Goal: Transaction & Acquisition: Obtain resource

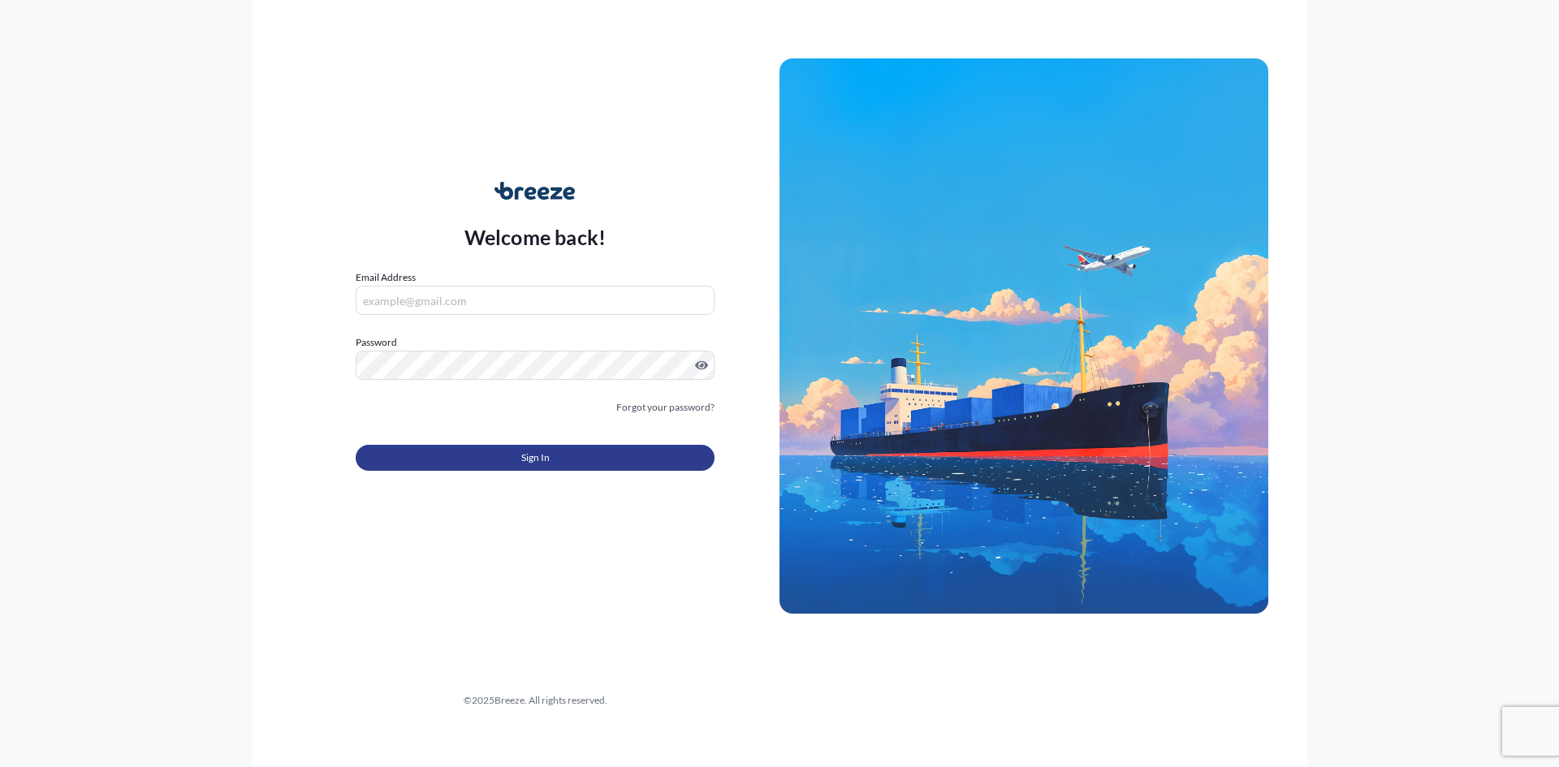
type input "[EMAIL_ADDRESS][DOMAIN_NAME]"
click at [501, 458] on button "Sign In" at bounding box center [535, 458] width 359 height 26
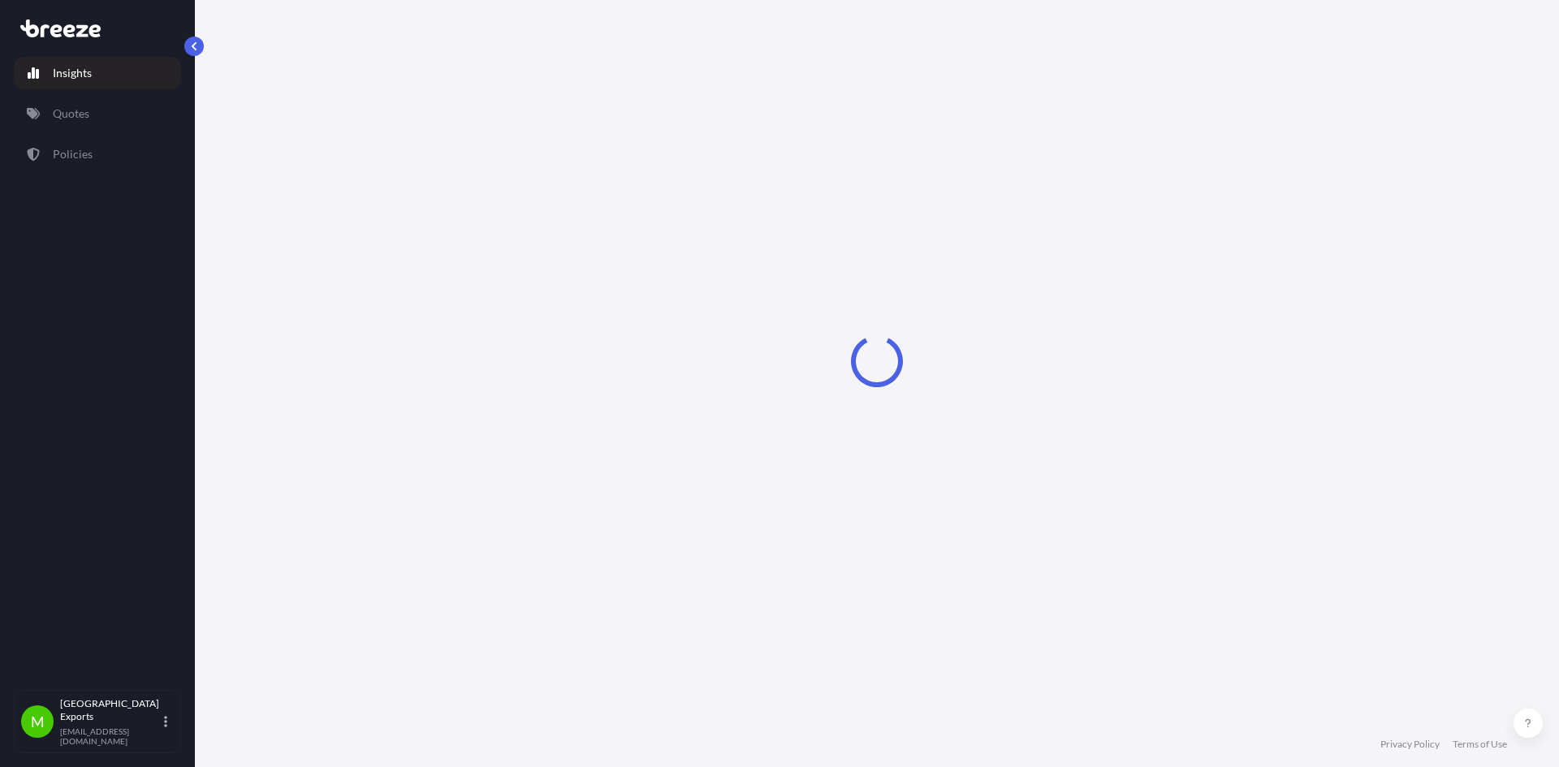
select select "2025"
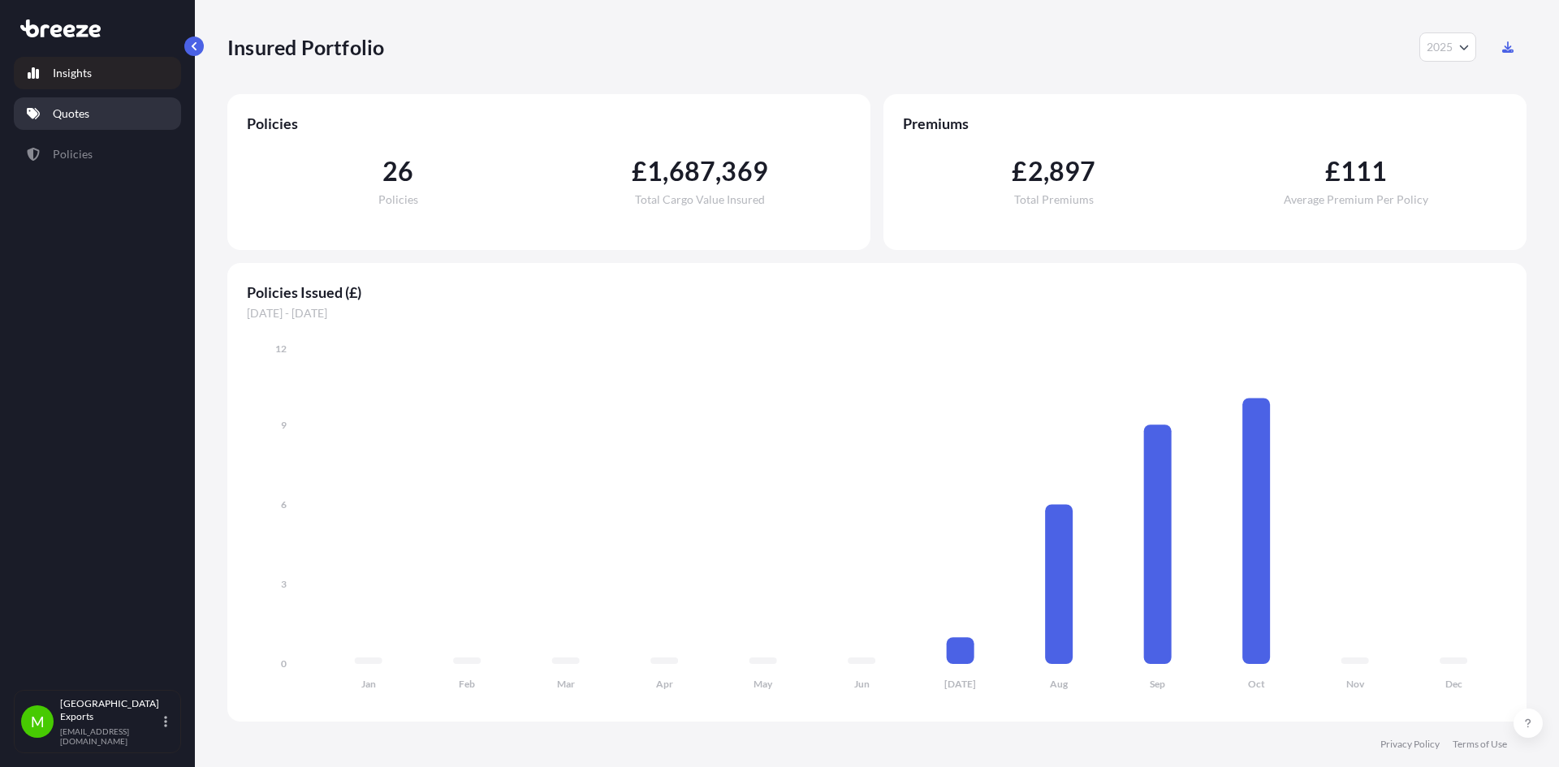
click at [85, 114] on p "Quotes" at bounding box center [71, 114] width 37 height 16
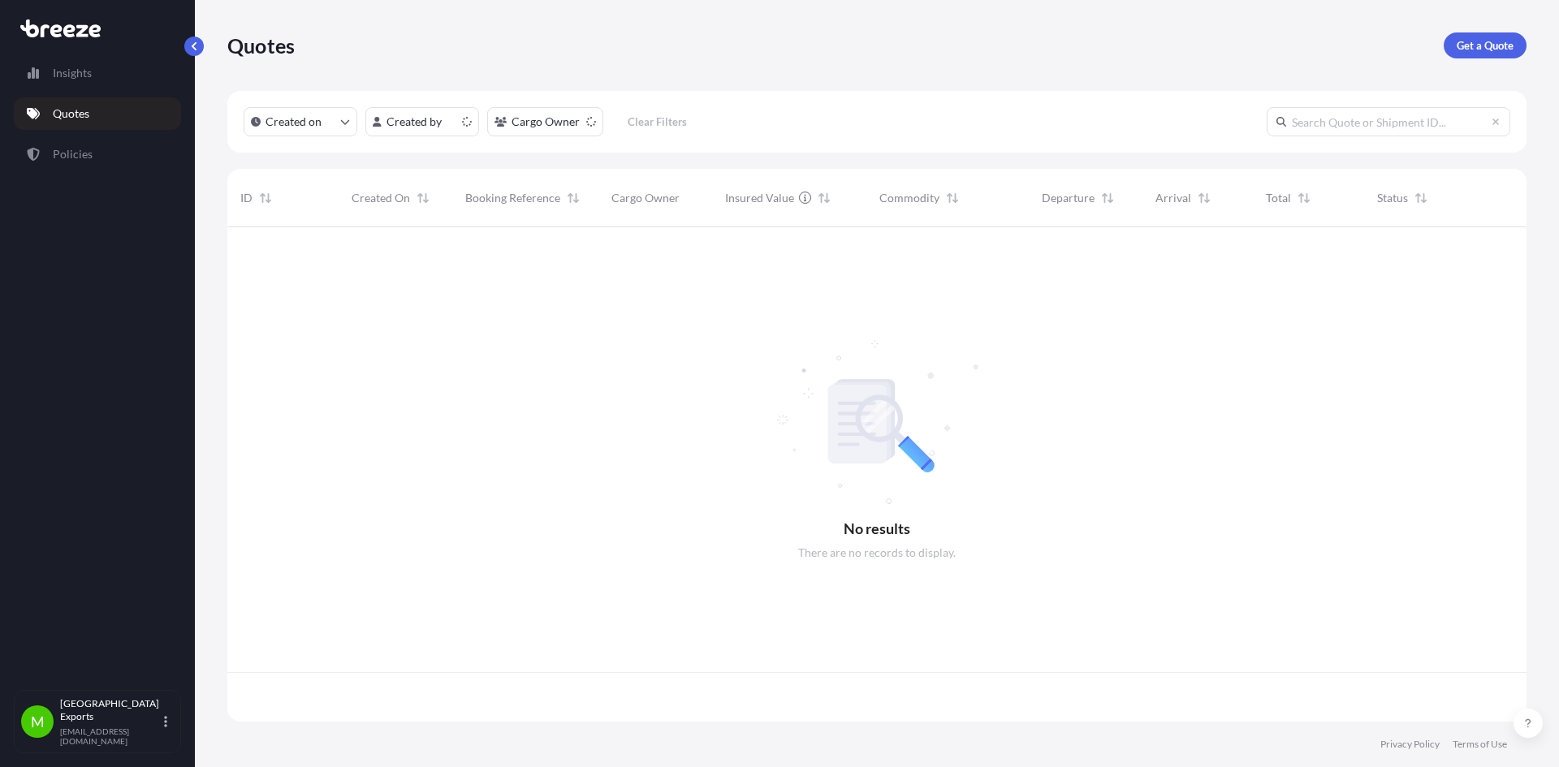
scroll to position [491, 1287]
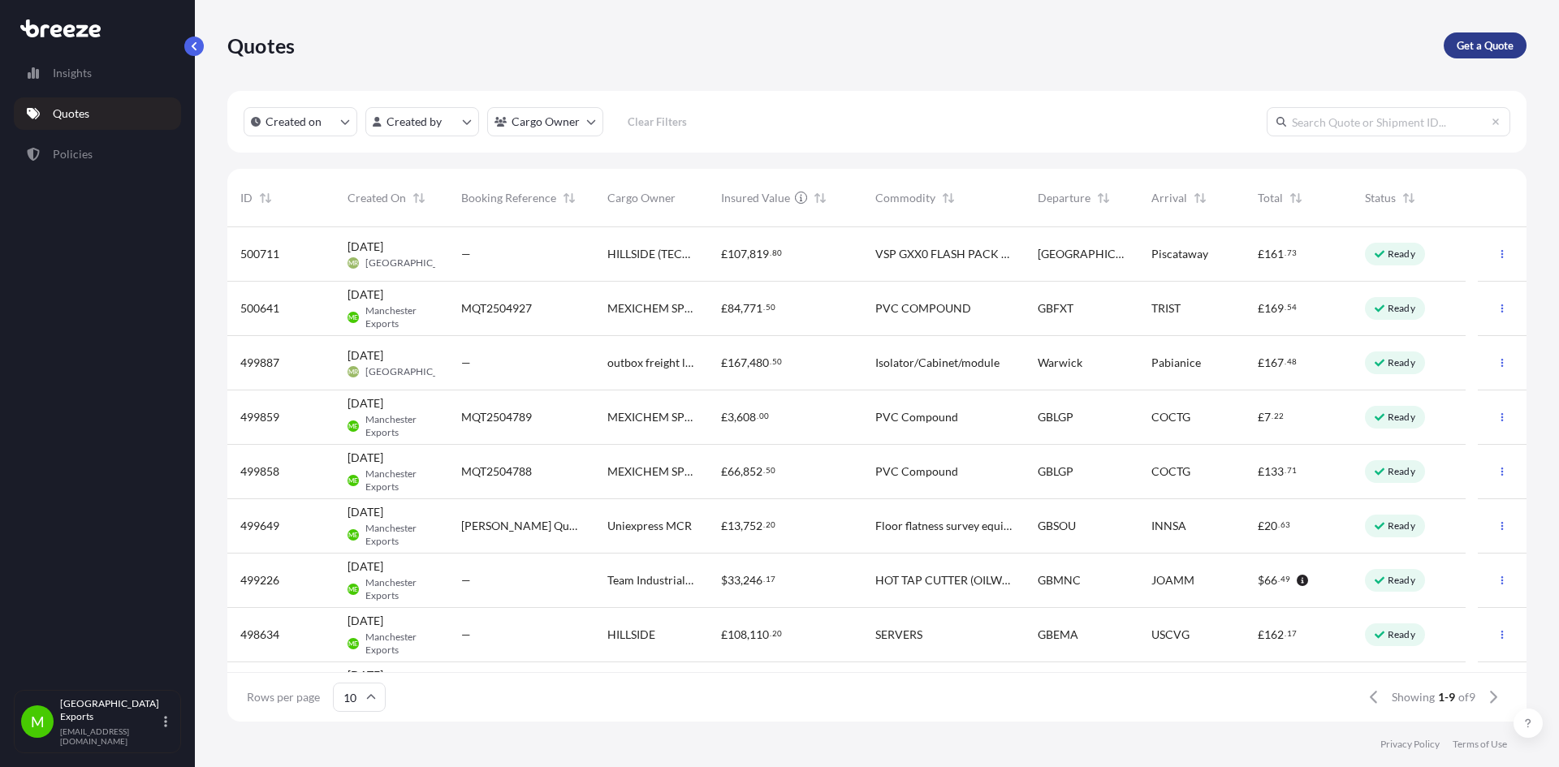
click at [1488, 44] on p "Get a Quote" at bounding box center [1485, 45] width 57 height 16
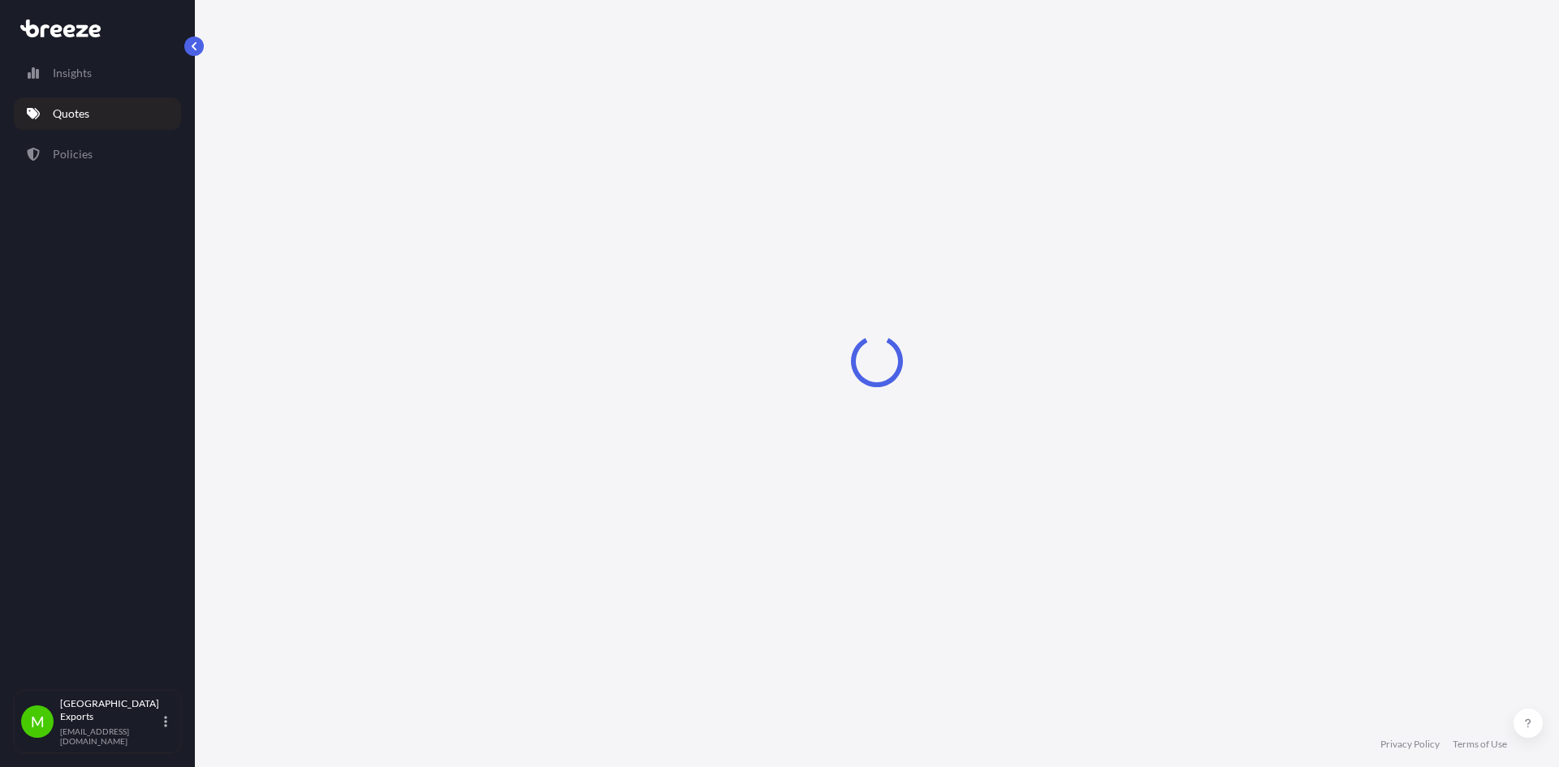
select select "Road"
select select "Sea"
select select "1"
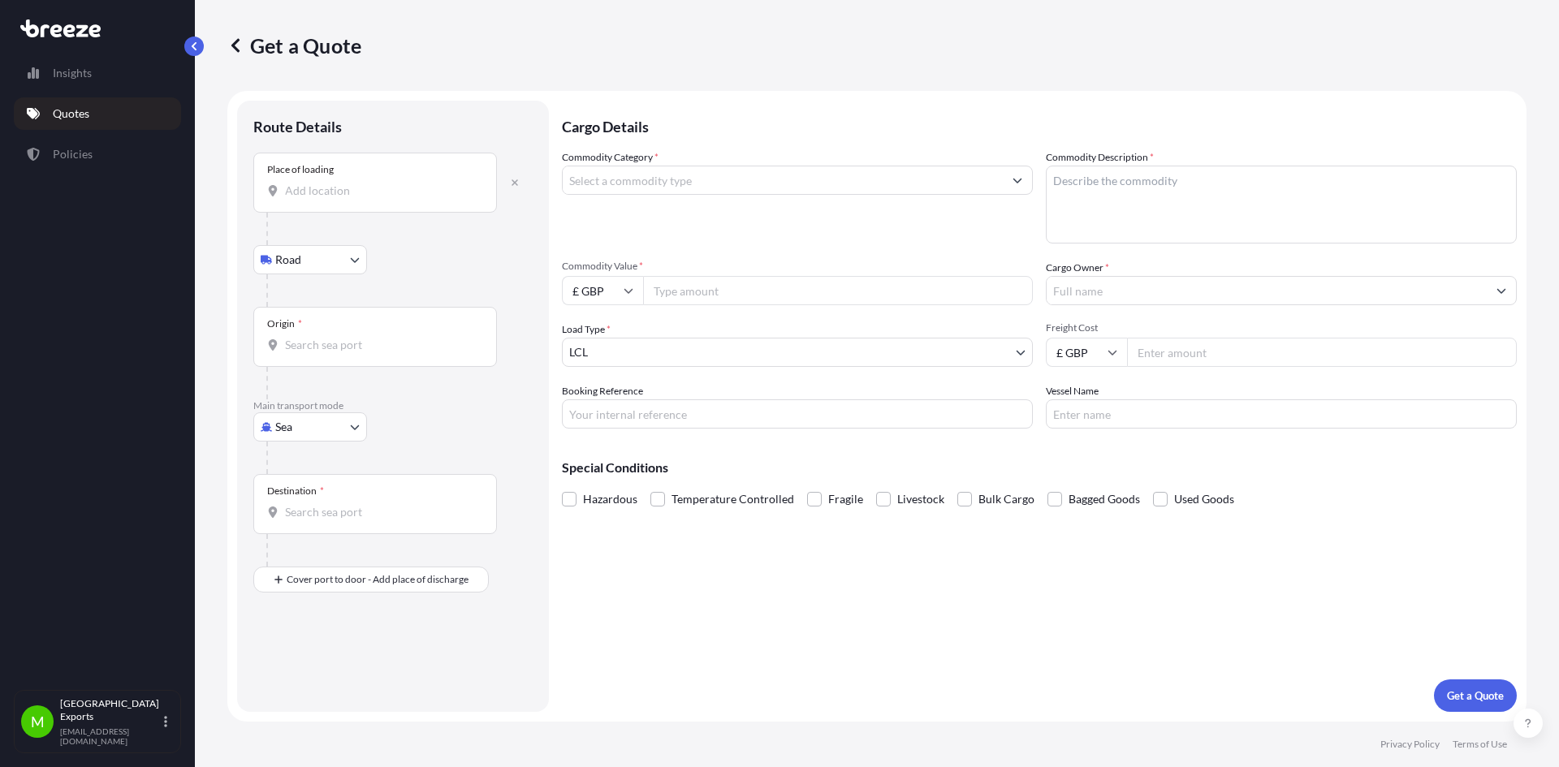
click at [375, 189] on input "Place of loading" at bounding box center [381, 191] width 192 height 16
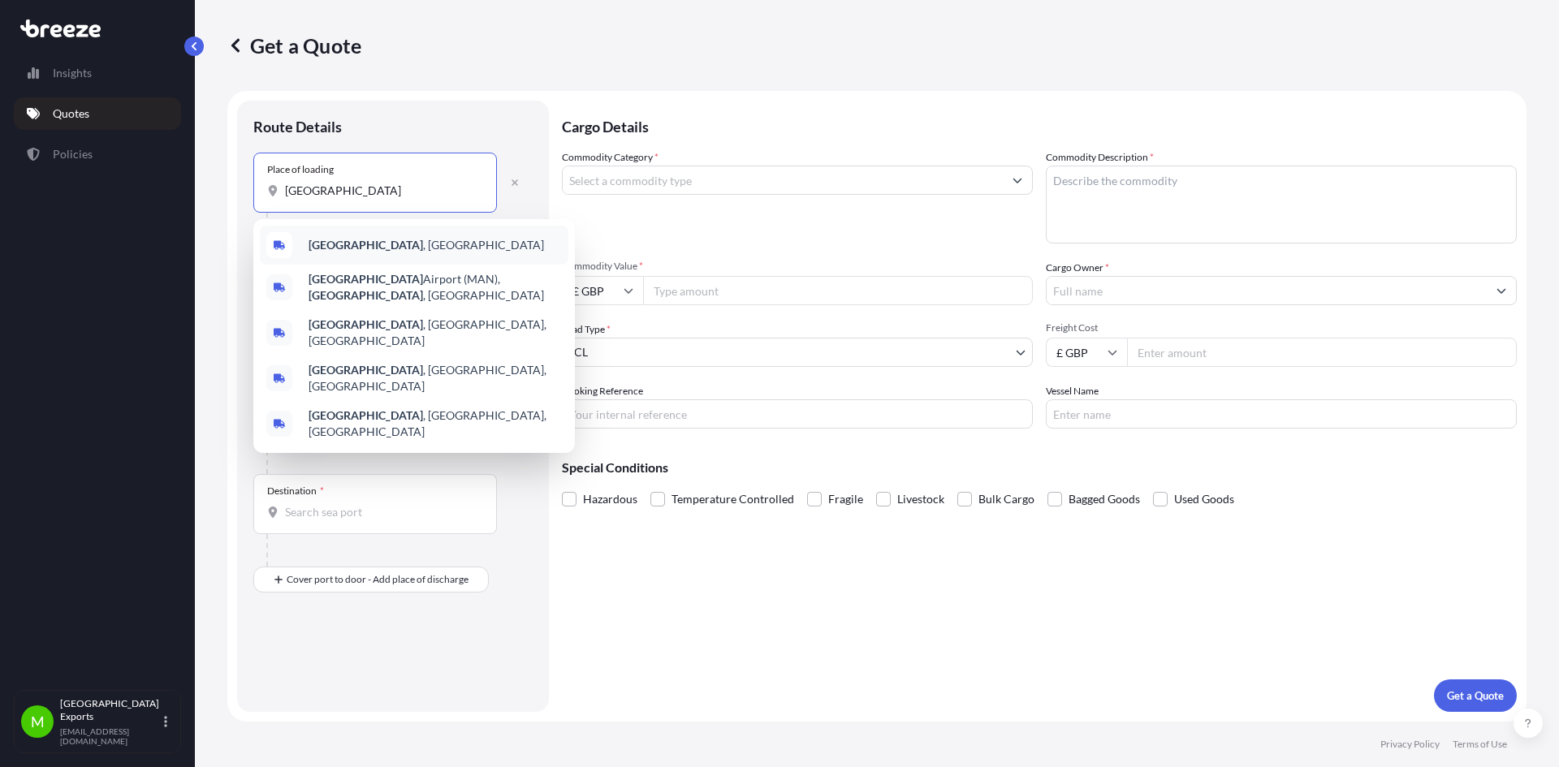
click at [355, 242] on b "[GEOGRAPHIC_DATA]" at bounding box center [366, 245] width 114 height 14
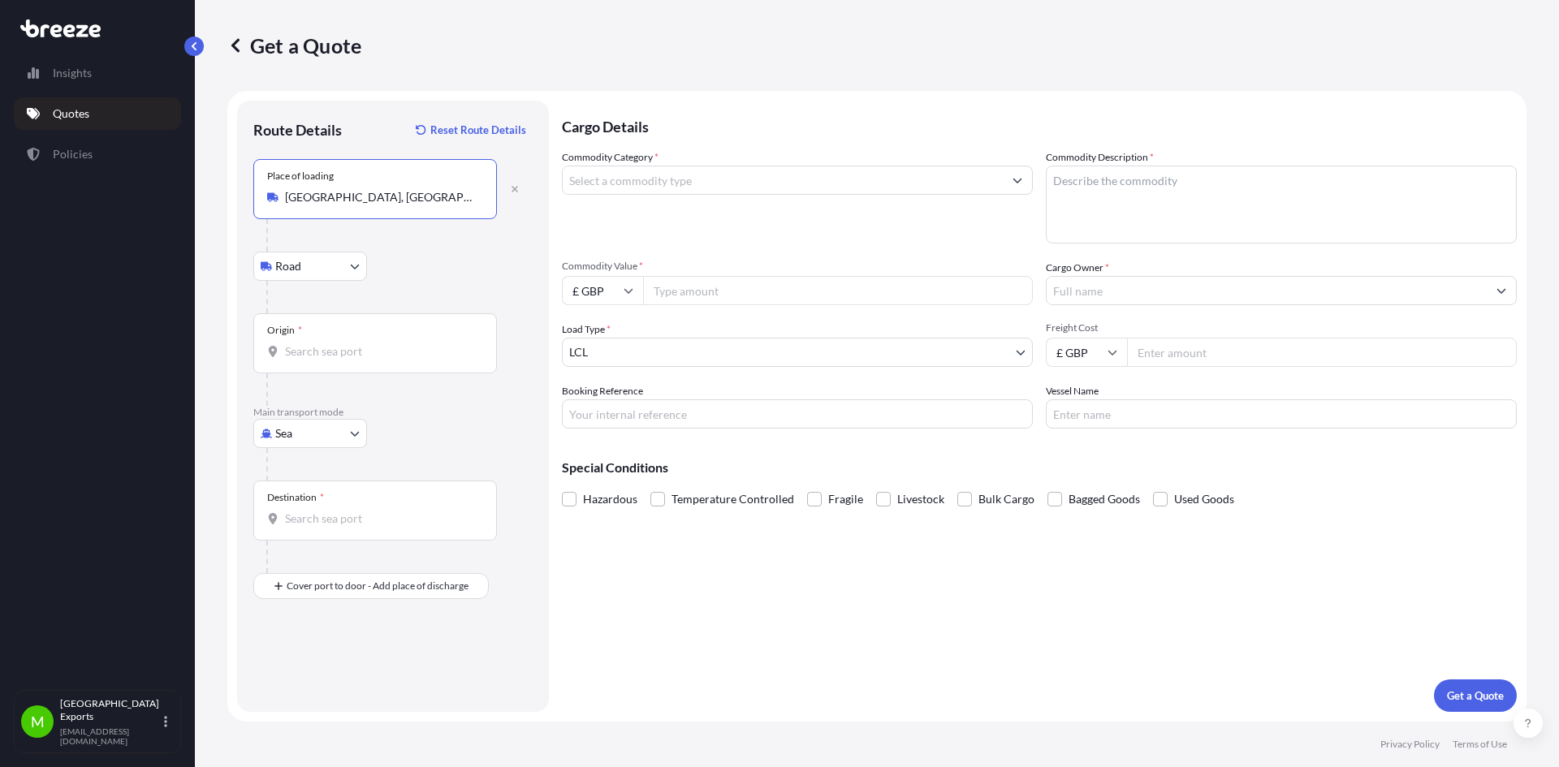
type input "[GEOGRAPHIC_DATA], [GEOGRAPHIC_DATA]"
click at [330, 346] on input "Origin *" at bounding box center [381, 351] width 192 height 16
type input "GBSOU - [GEOGRAPHIC_DATA], [GEOGRAPHIC_DATA]"
click at [311, 515] on input "Destination *" at bounding box center [381, 519] width 192 height 16
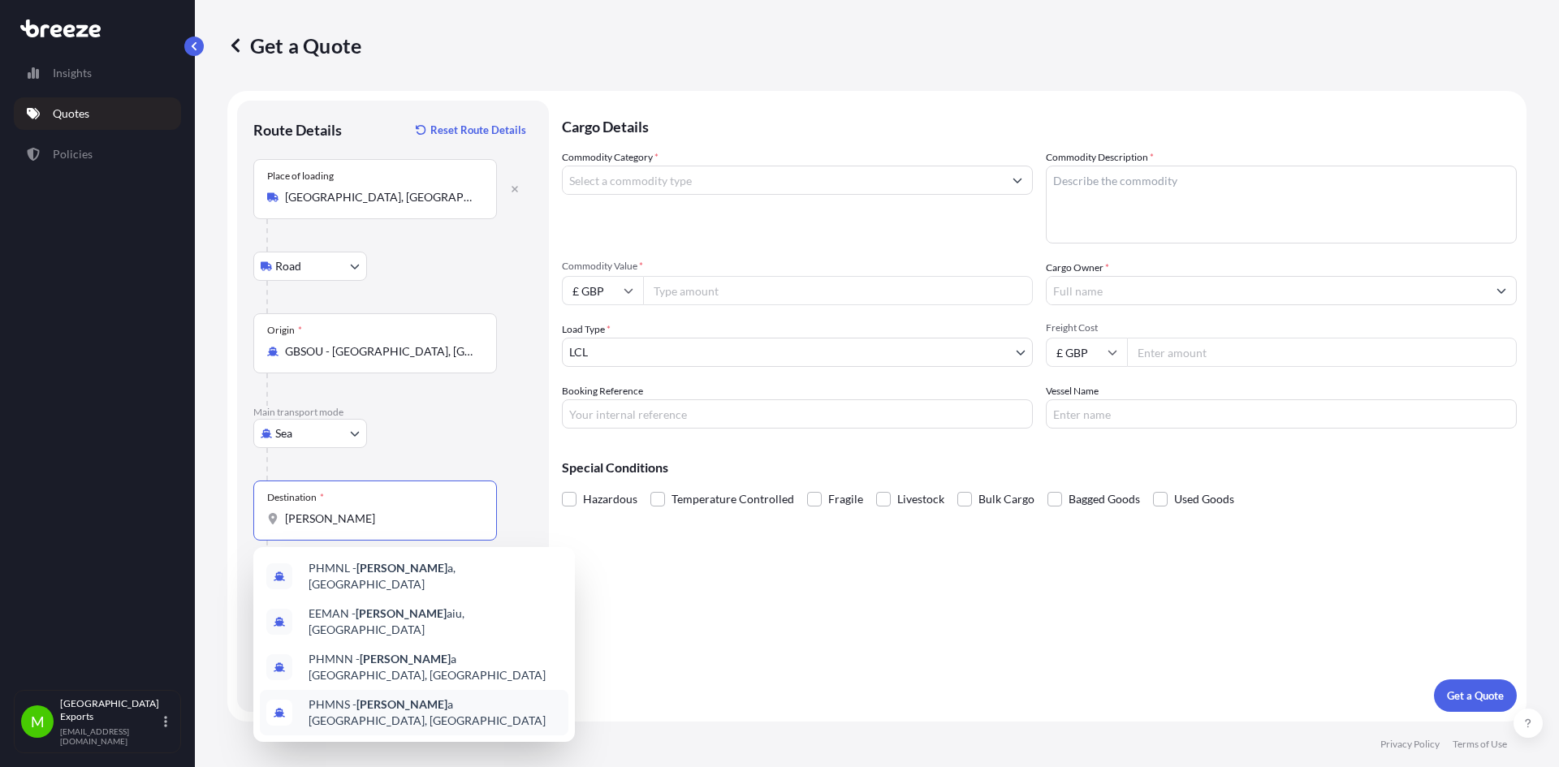
click at [430, 697] on span "PHMNS - [PERSON_NAME] a [GEOGRAPHIC_DATA], [GEOGRAPHIC_DATA]" at bounding box center [435, 713] width 253 height 32
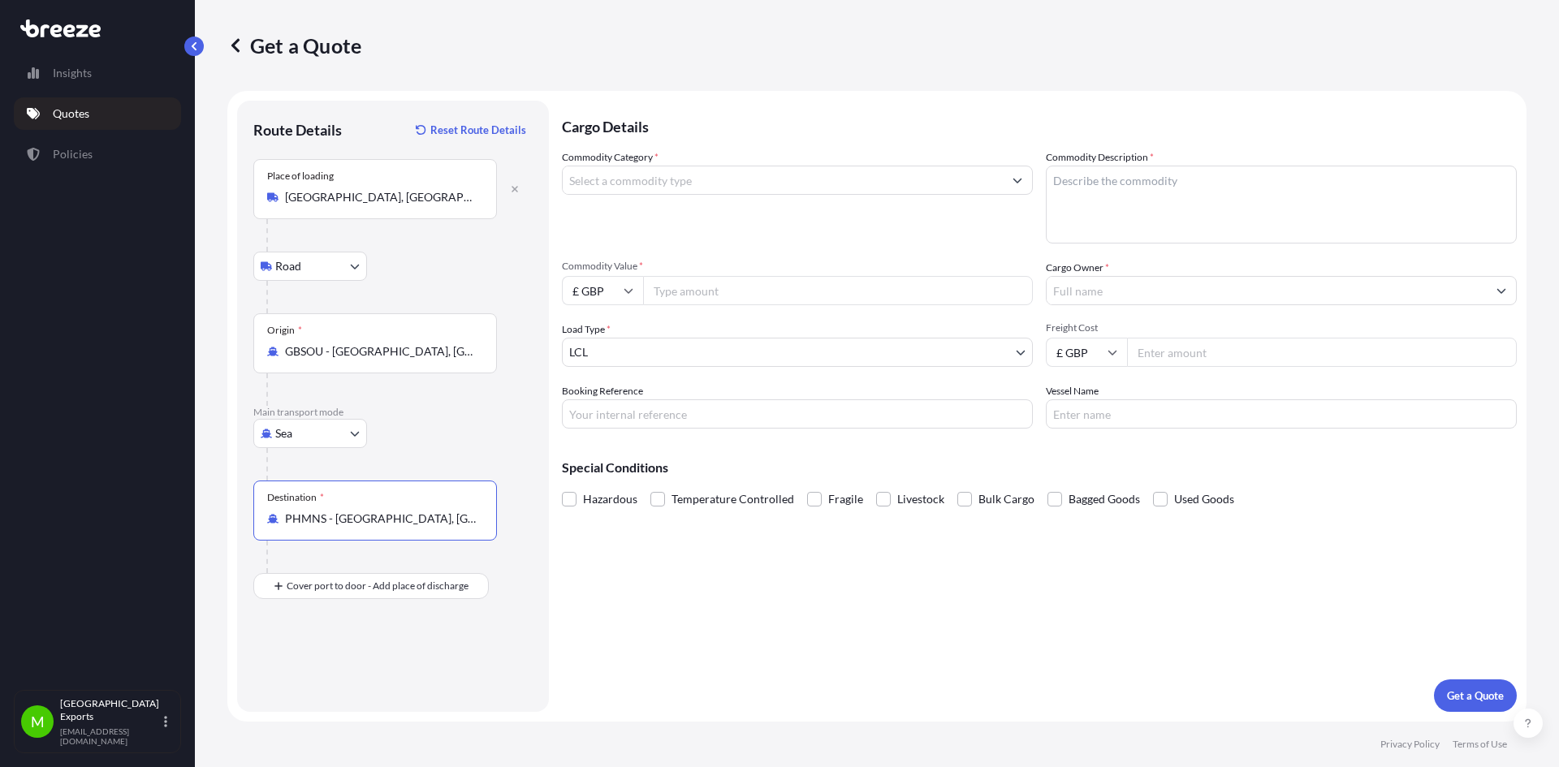
type input "PHMNS - [GEOGRAPHIC_DATA], [GEOGRAPHIC_DATA]"
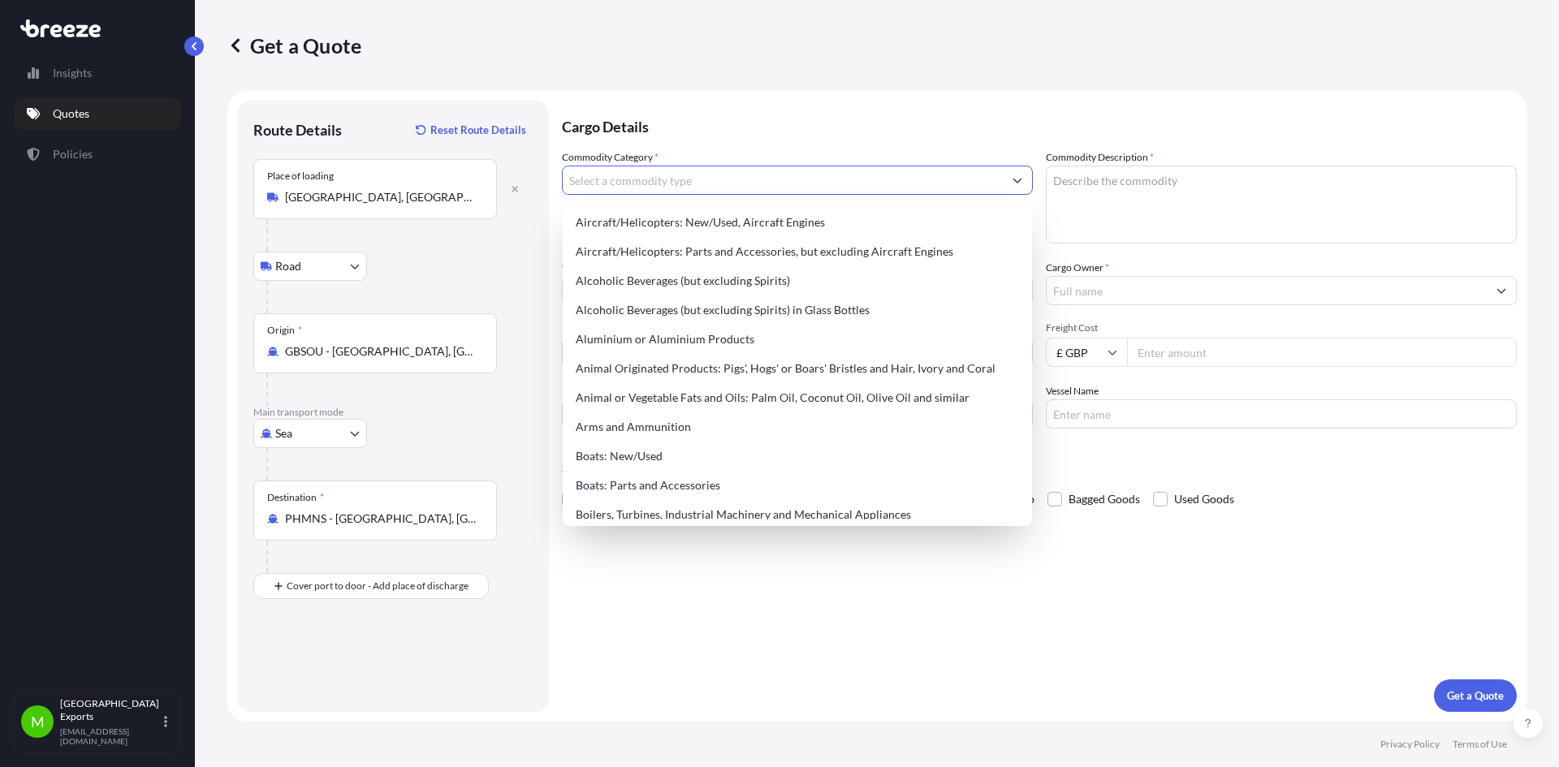
click at [633, 185] on input "Commodity Category *" at bounding box center [783, 180] width 440 height 29
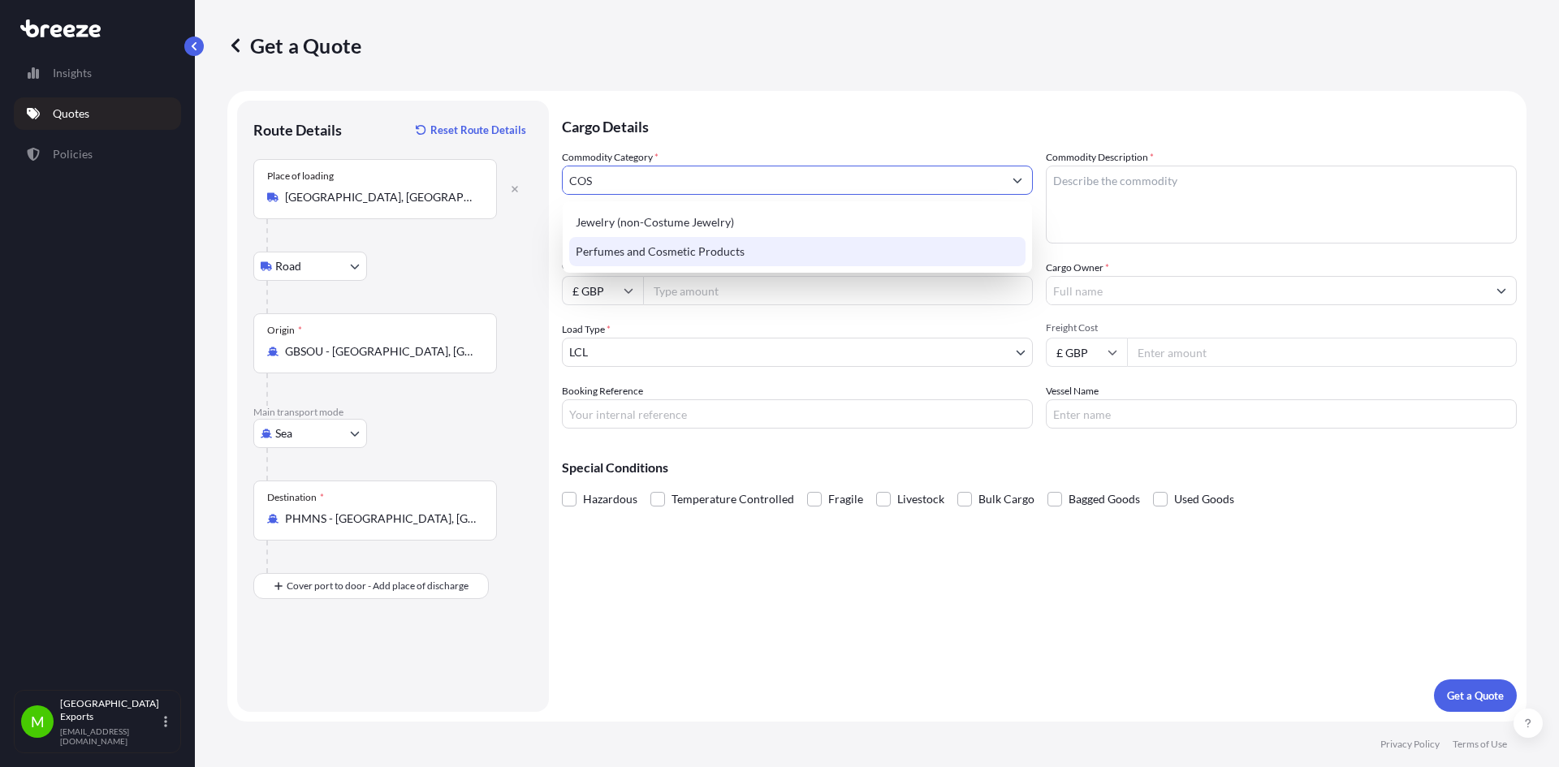
click at [628, 252] on div "Perfumes and Cosmetic Products" at bounding box center [797, 251] width 456 height 29
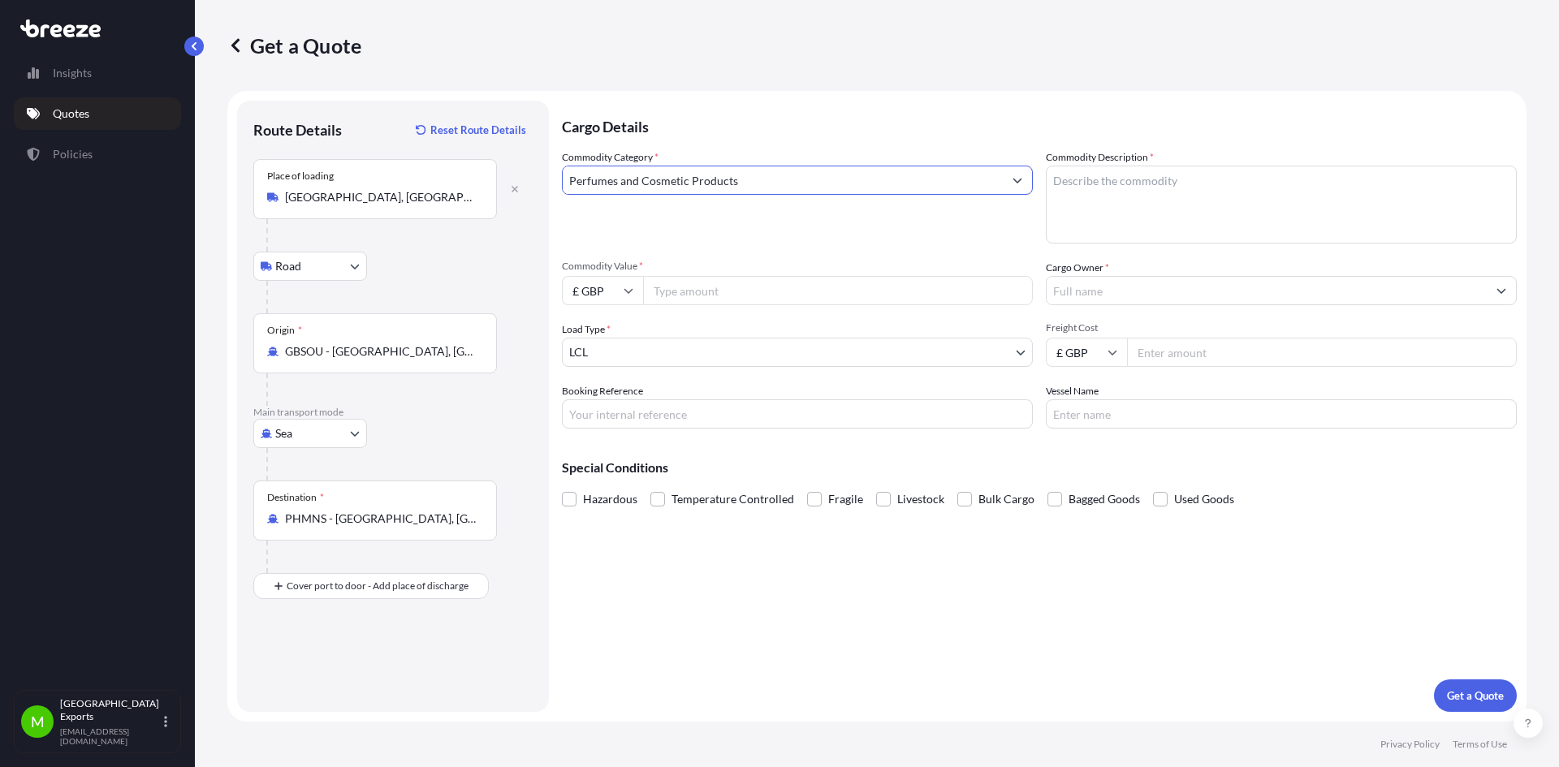
type input "Perfumes and Cosmetic Products"
click at [689, 294] on input "Commodity Value *" at bounding box center [838, 290] width 390 height 29
type input "112279.50"
click at [1014, 356] on body "Insights Quotes Policies M Manchester Exports [EMAIL_ADDRESS][DOMAIN_NAME] Get …" at bounding box center [779, 383] width 1559 height 767
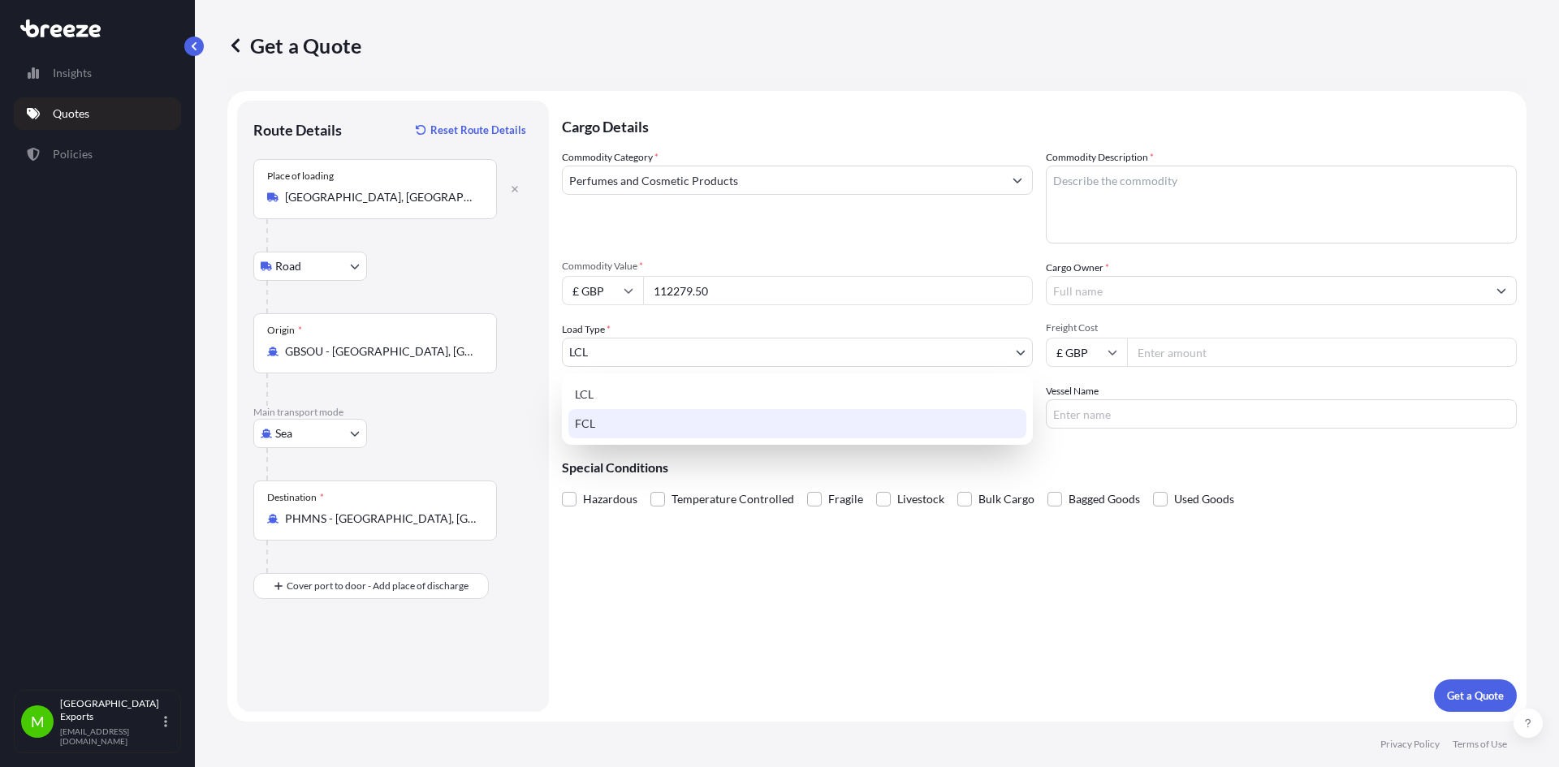
click at [598, 424] on div "FCL" at bounding box center [797, 423] width 458 height 29
select select "2"
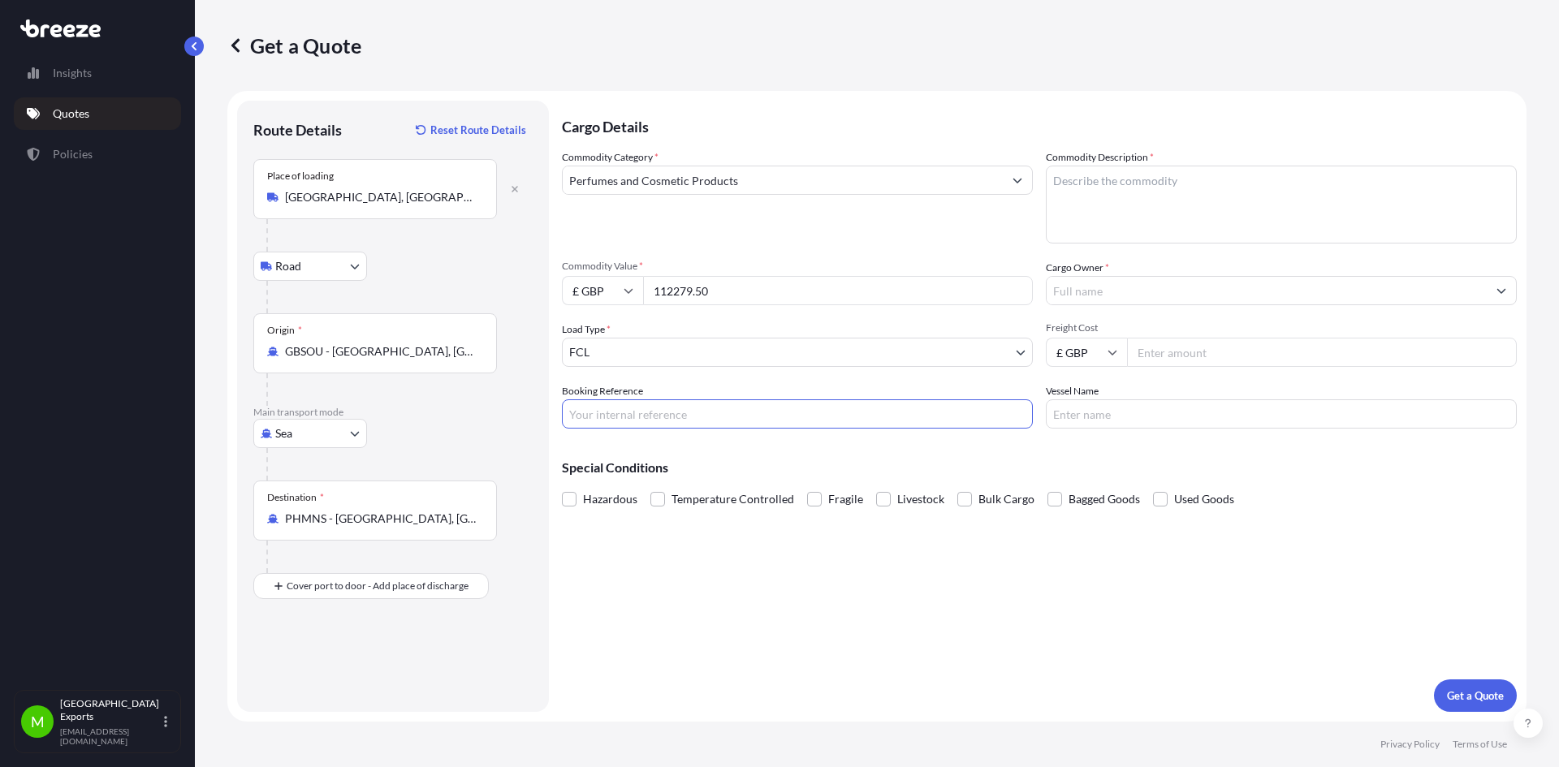
click at [611, 414] on input "Booking Reference" at bounding box center [797, 413] width 471 height 29
type input "MANILA [GEOGRAPHIC_DATA]"
click at [1085, 184] on textarea "Commodity Description *" at bounding box center [1281, 205] width 471 height 78
click at [1142, 231] on textarea "[MEDICAL_DATA] & COSMETICS HAZARDOUS UN1950, CLASS 2 (2.1) UN1170 , CLASS 3 PKG…" at bounding box center [1281, 205] width 471 height 78
type textarea "[MEDICAL_DATA] & COSMETICS HAZARDOUS UN1950, CLASS 2 (2.1) UN1170 , CLASS 3, PK…"
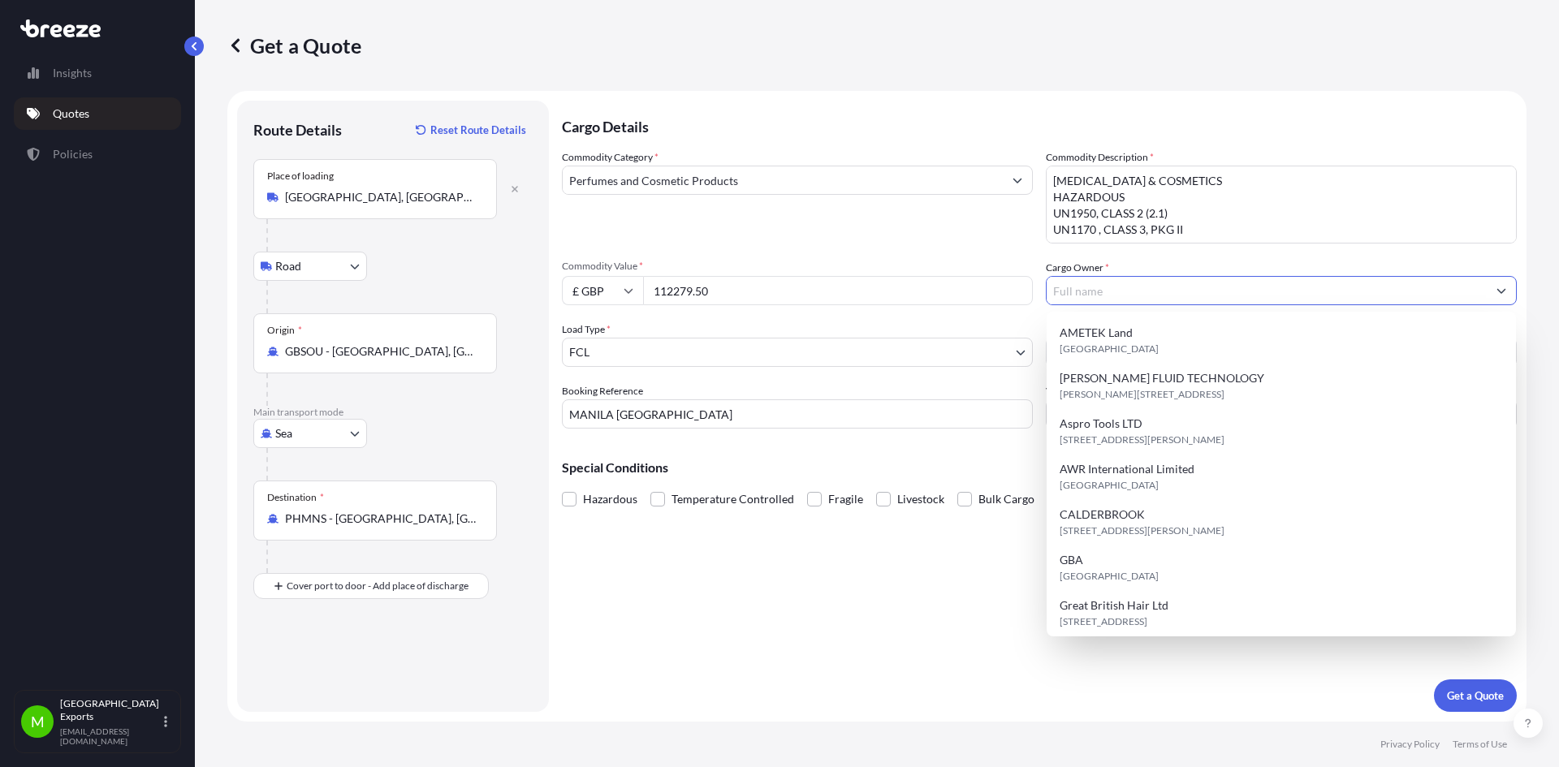
click at [1078, 294] on input "Cargo Owner *" at bounding box center [1267, 290] width 440 height 29
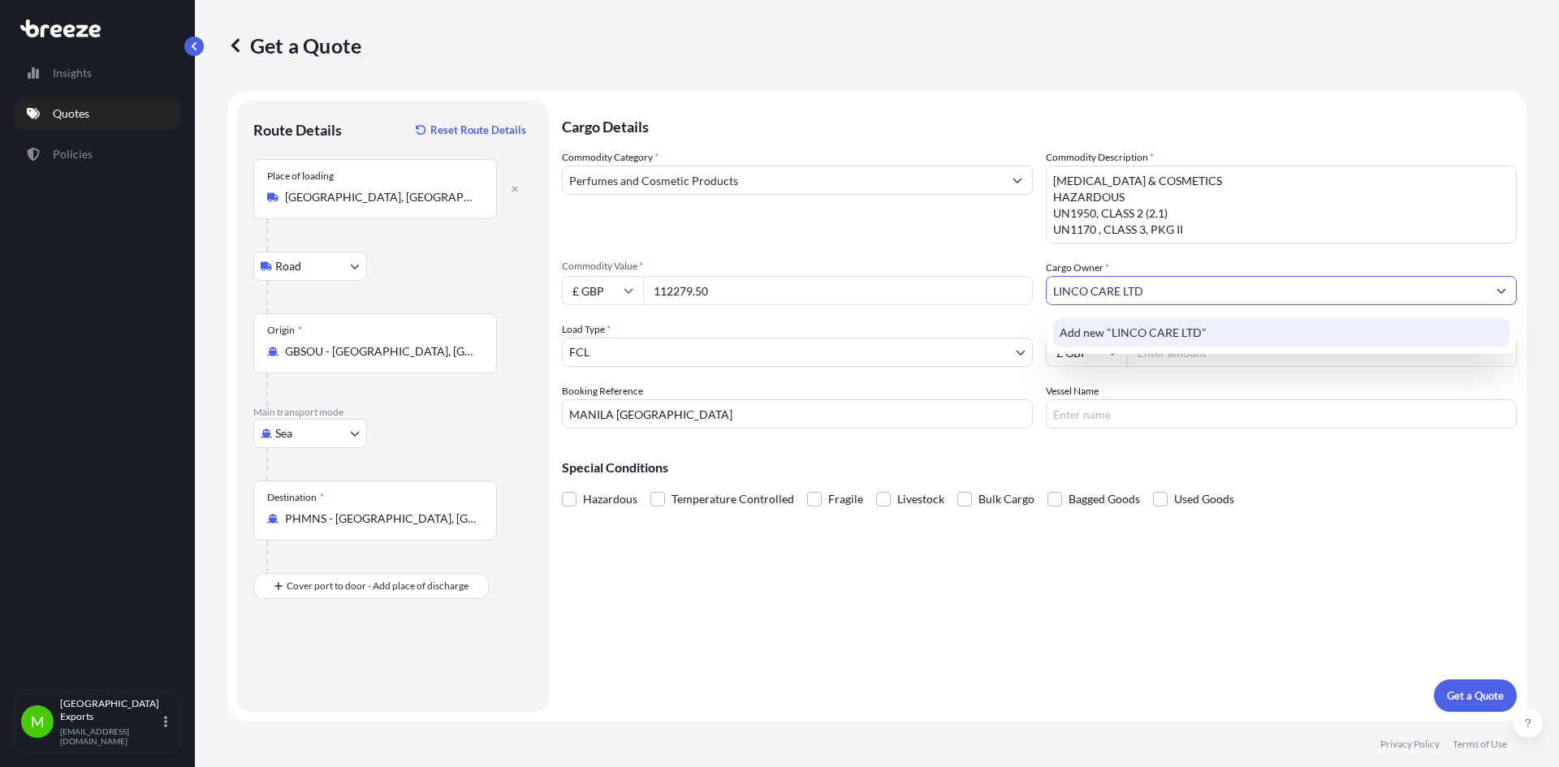
click at [1136, 337] on span "Add new "LINCO CARE LTD"" at bounding box center [1133, 333] width 147 height 16
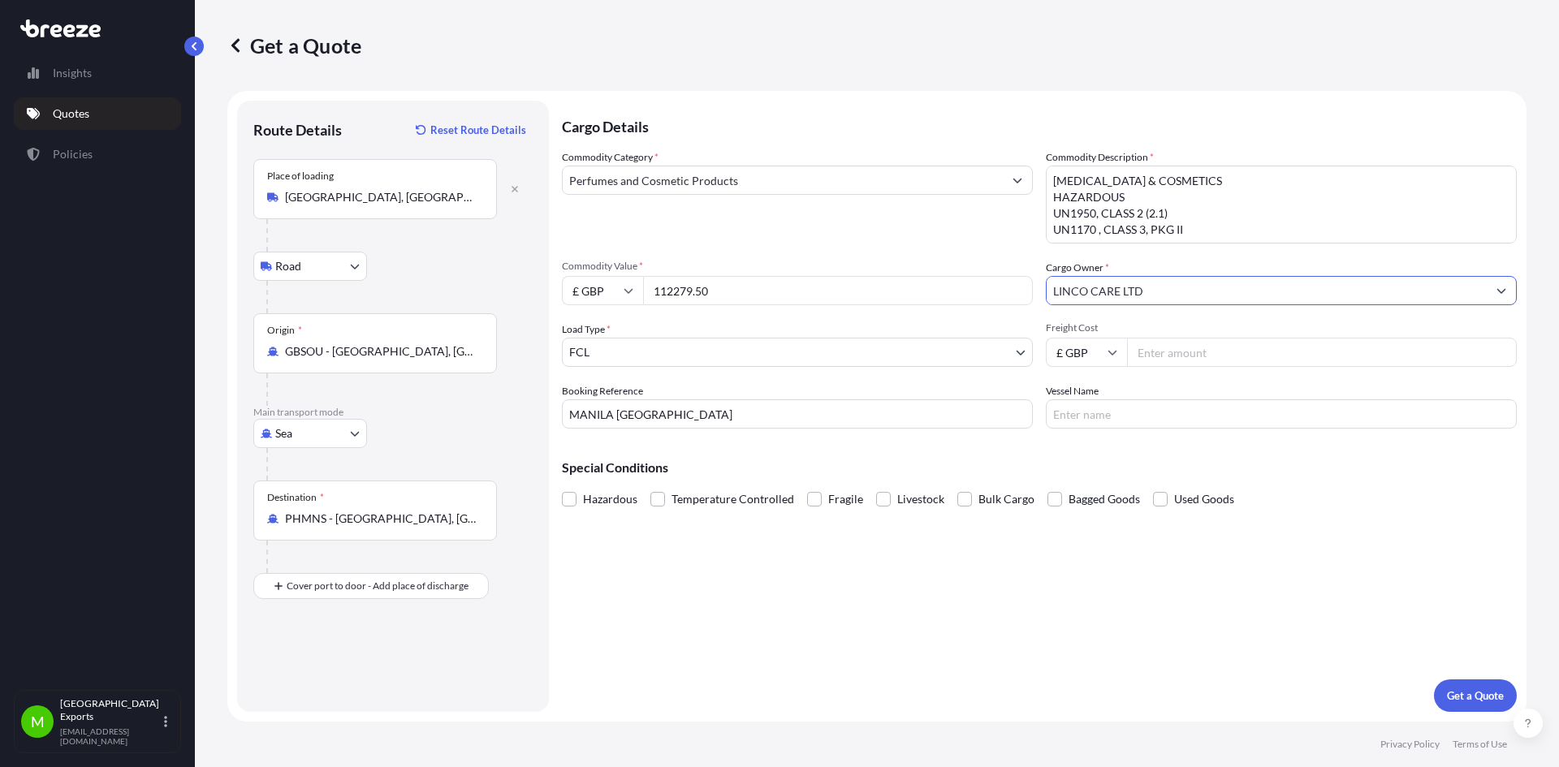
type input "LINCO CARE LTD"
click at [1168, 356] on input "Freight Cost" at bounding box center [1322, 352] width 390 height 29
type input "1"
click at [1500, 349] on input "1" at bounding box center [1322, 352] width 390 height 29
type input "112279.50"
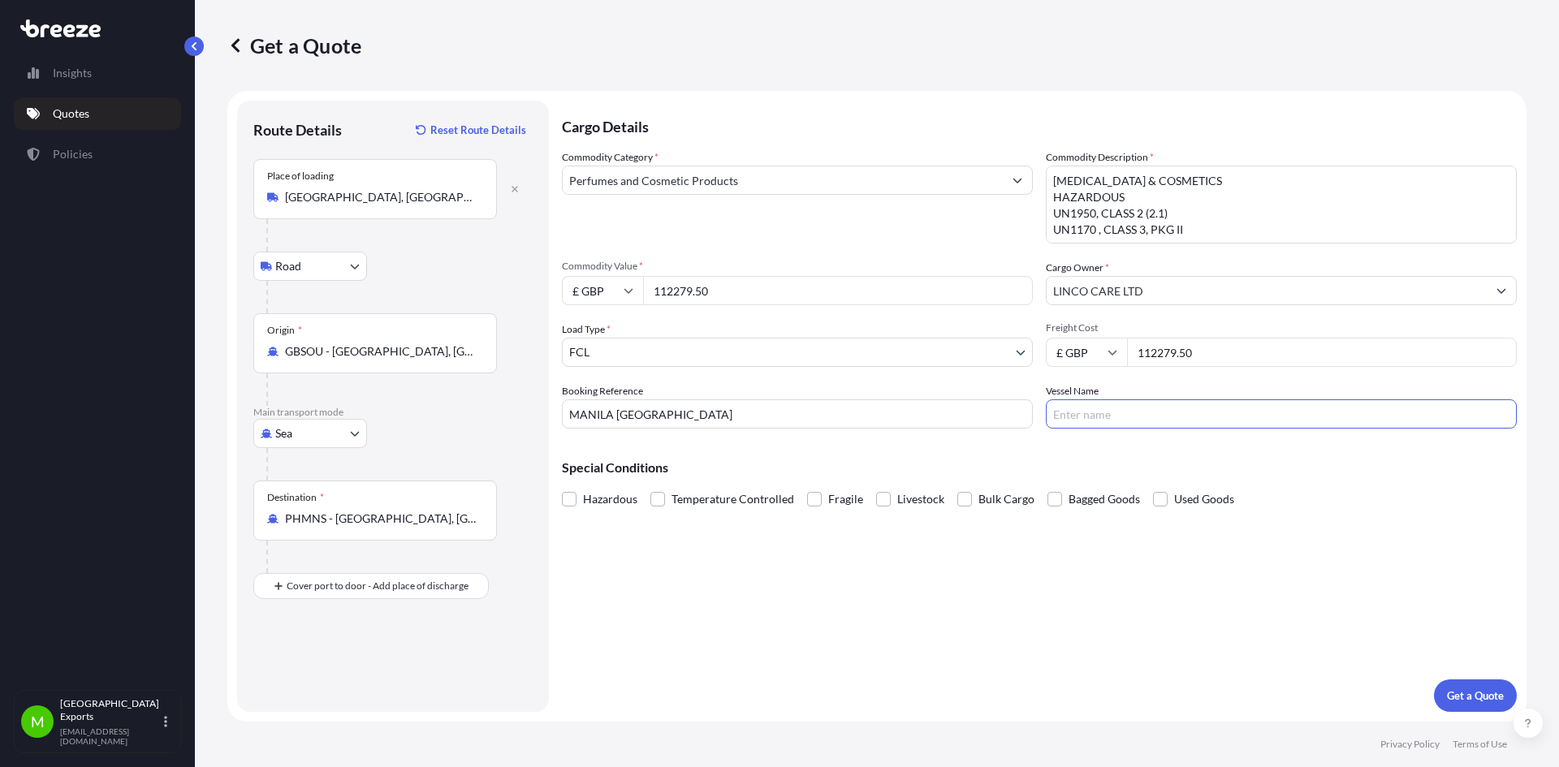
click at [1095, 416] on input "Vessel Name" at bounding box center [1281, 413] width 471 height 29
type input "COSCO SHIPPING ANDES"
click at [569, 495] on span at bounding box center [569, 499] width 15 height 15
click at [562, 487] on input "Hazardous" at bounding box center [562, 487] width 0 height 0
click at [853, 580] on div "Cargo Details Commodity Category * Perfumes and Cosmetic Products Commodity Des…" at bounding box center [1039, 406] width 955 height 611
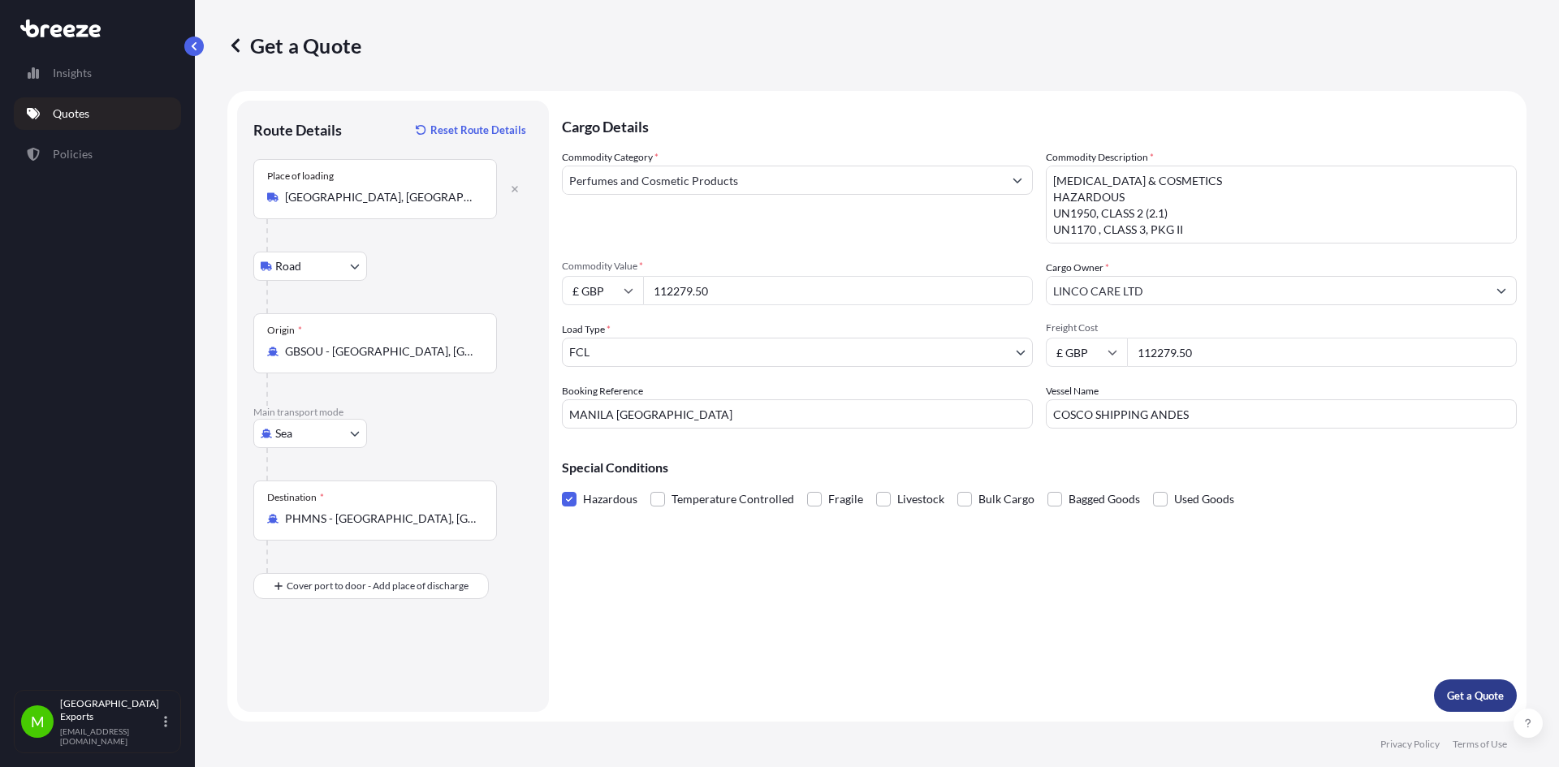
click at [1480, 695] on p "Get a Quote" at bounding box center [1475, 696] width 57 height 16
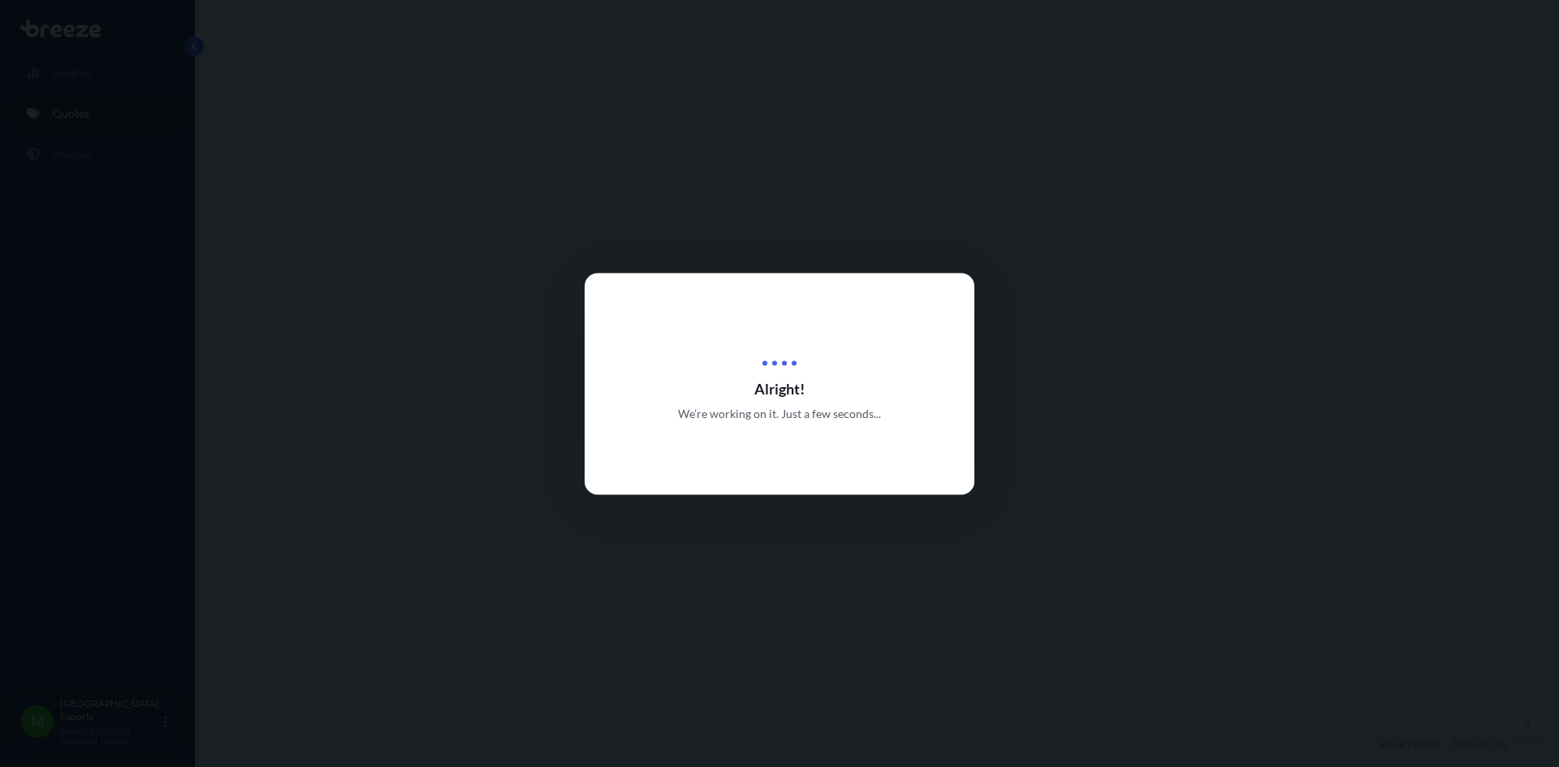
select select "Road"
select select "Sea"
select select "2"
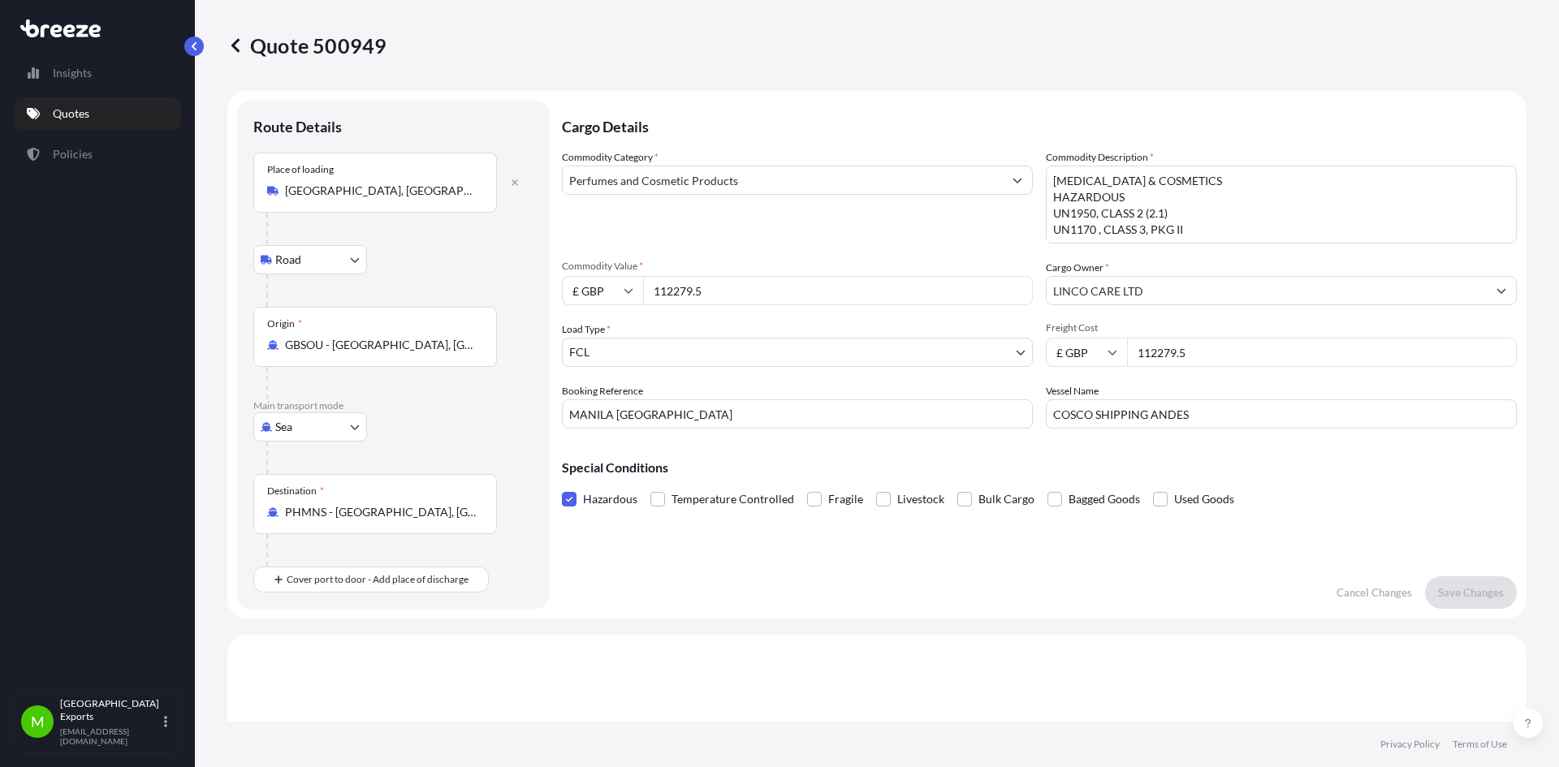
drag, startPoint x: 1308, startPoint y: 140, endPoint x: 1256, endPoint y: 10, distance: 139.9
click at [1308, 139] on p "Cargo Details" at bounding box center [1039, 125] width 955 height 49
